Goal: Check status: Check status

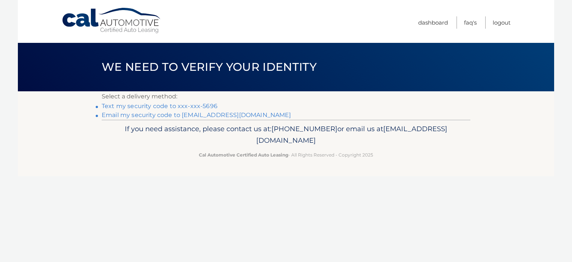
click at [185, 105] on link "Text my security code to xxx-xxx-5696" at bounding box center [160, 105] width 116 height 7
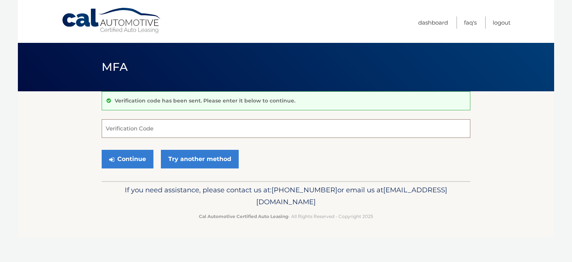
click at [156, 130] on input "Verification Code" at bounding box center [286, 128] width 369 height 19
type input "812613"
click at [137, 157] on button "Continue" at bounding box center [128, 159] width 52 height 19
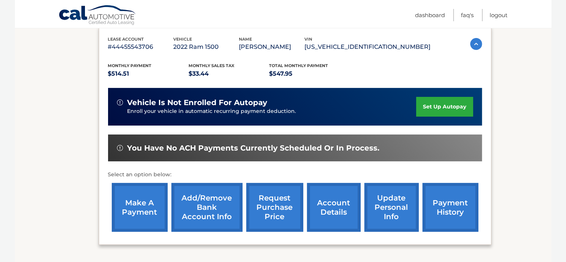
scroll to position [128, 0]
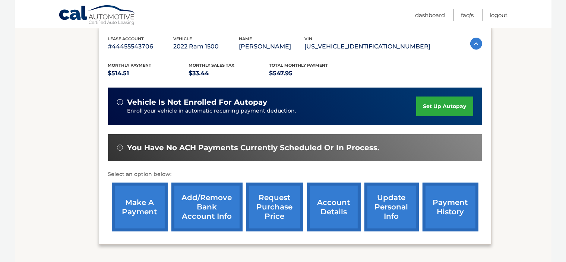
click at [453, 210] on link "payment history" at bounding box center [450, 206] width 56 height 49
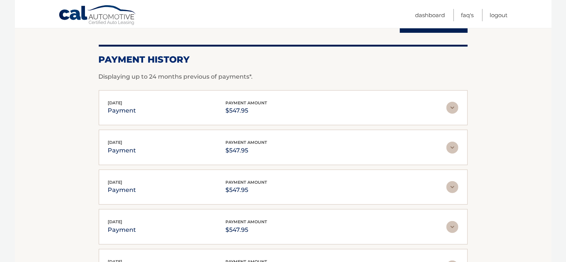
scroll to position [92, 0]
